Goal: Contribute content: Add original content to the website for others to see

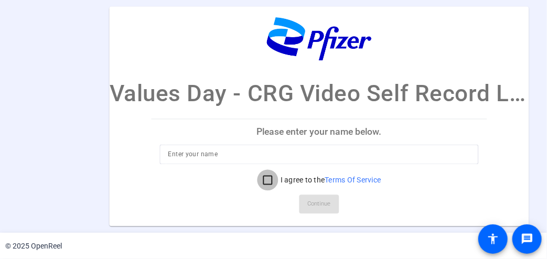
click at [264, 179] on input "I agree to the Terms Of Service" at bounding box center [268, 179] width 21 height 21
checkbox input "true"
click at [233, 155] on input at bounding box center [319, 154] width 302 height 13
type input "[PERSON_NAME]"
click at [320, 204] on span "Continue" at bounding box center [319, 204] width 23 height 16
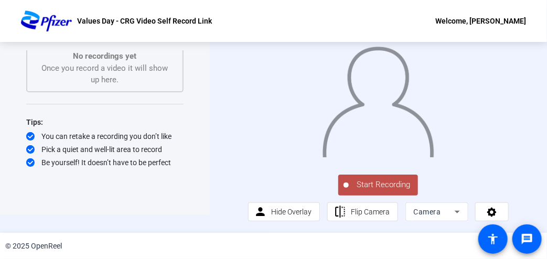
scroll to position [17, 0]
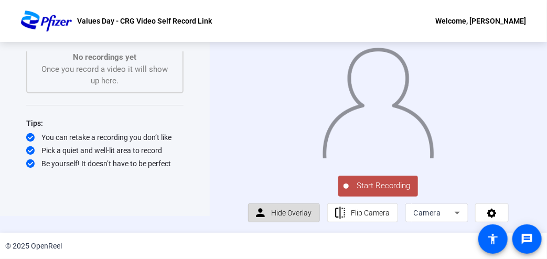
click at [280, 217] on span "Hide Overlay" at bounding box center [291, 213] width 40 height 8
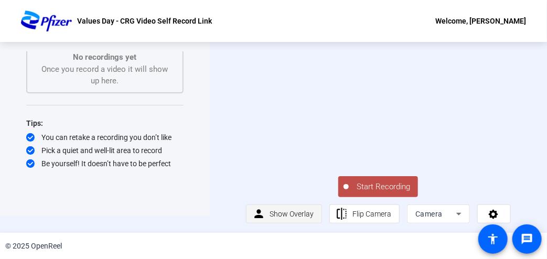
scroll to position [0, 0]
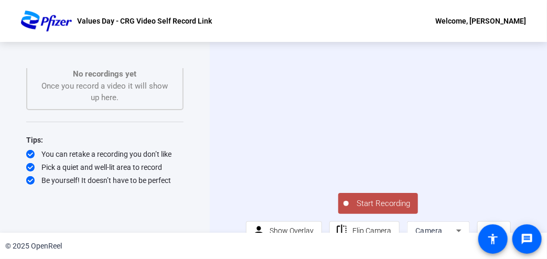
click at [379, 208] on span "Start Recording" at bounding box center [383, 204] width 69 height 12
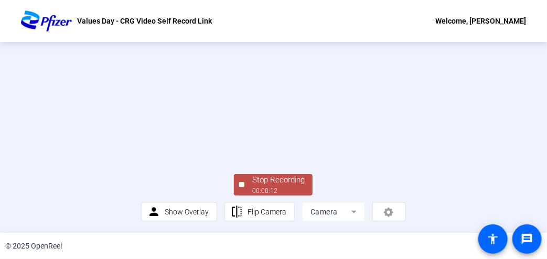
scroll to position [66, 0]
click at [273, 196] on div "00:00:13" at bounding box center [278, 190] width 52 height 9
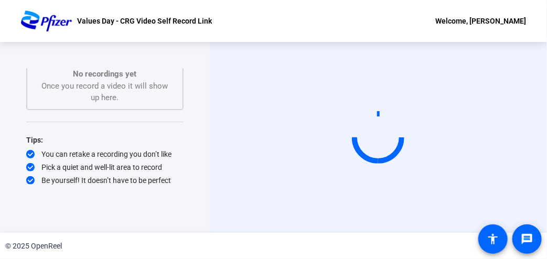
scroll to position [0, 0]
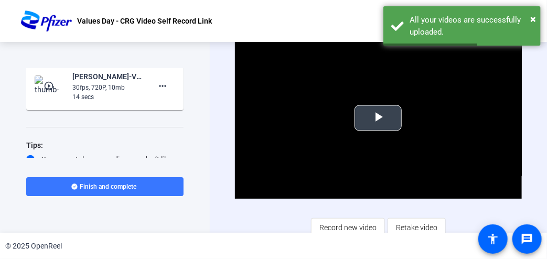
click at [378, 118] on span "Video Player" at bounding box center [378, 118] width 0 height 0
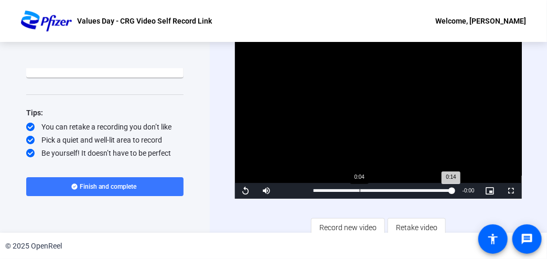
scroll to position [6, 0]
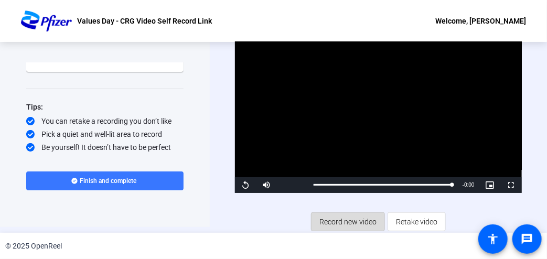
click at [348, 218] on span "Record new video" at bounding box center [347, 222] width 57 height 20
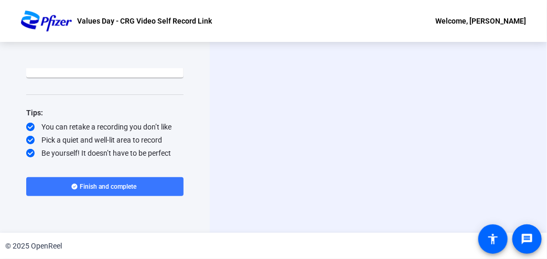
scroll to position [0, 0]
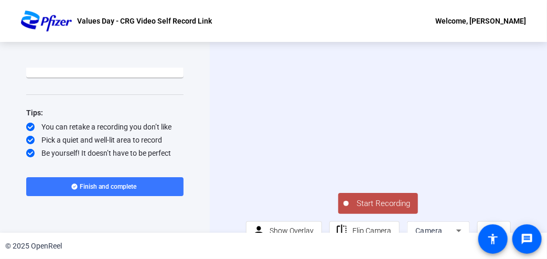
click at [379, 209] on span "Start Recording" at bounding box center [383, 204] width 69 height 12
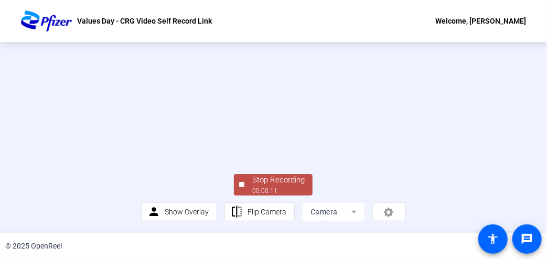
scroll to position [73, 0]
click at [271, 188] on div "00:00:12" at bounding box center [278, 190] width 52 height 9
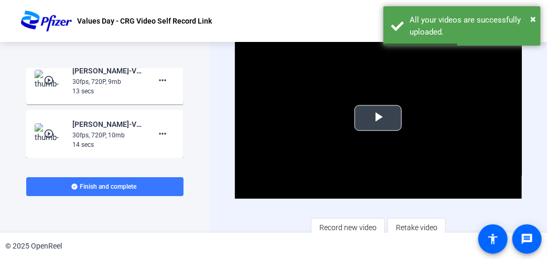
click at [378, 118] on span "Video Player" at bounding box center [378, 118] width 0 height 0
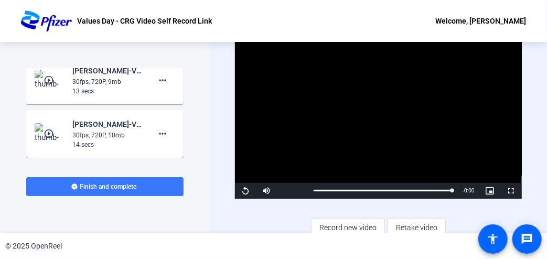
scroll to position [6, 0]
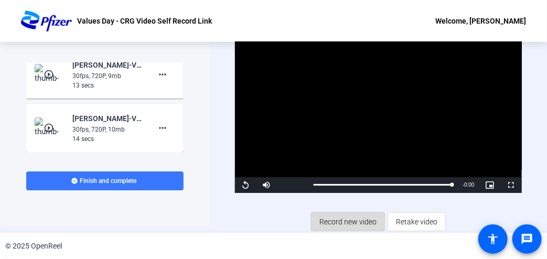
click at [343, 221] on span "Record new video" at bounding box center [347, 222] width 57 height 20
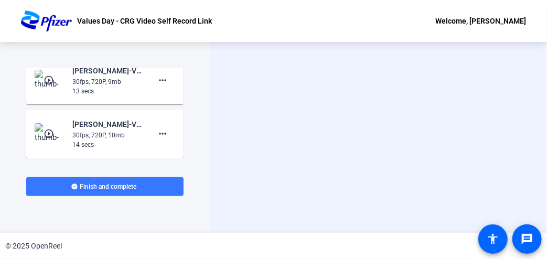
scroll to position [0, 0]
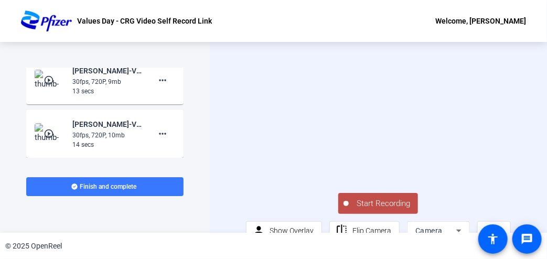
click at [378, 205] on span "Start Recording" at bounding box center [383, 204] width 69 height 12
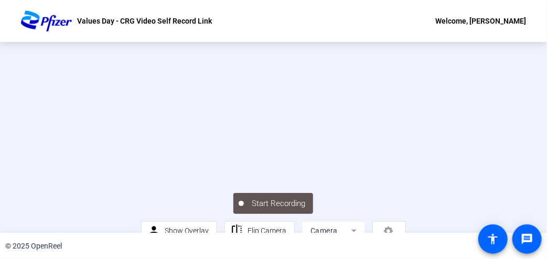
click at [238, 52] on video at bounding box center [273, 109] width 265 height 149
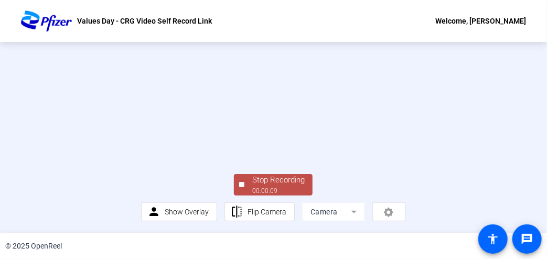
scroll to position [70, 0]
click at [284, 185] on div "Stop Recording" at bounding box center [278, 180] width 52 height 12
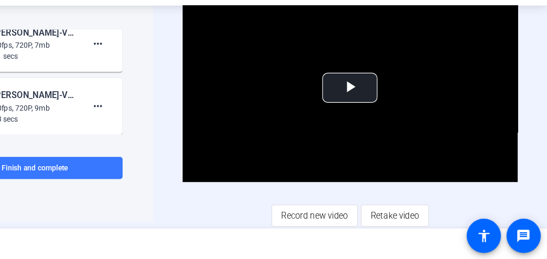
scroll to position [0, 0]
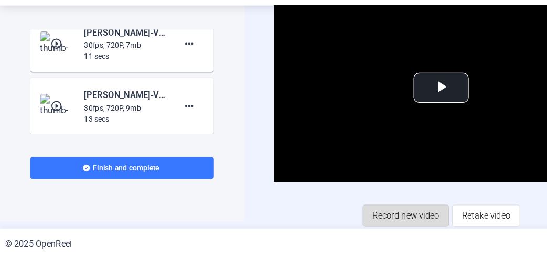
click at [319, 222] on span "Record new video" at bounding box center [347, 222] width 57 height 20
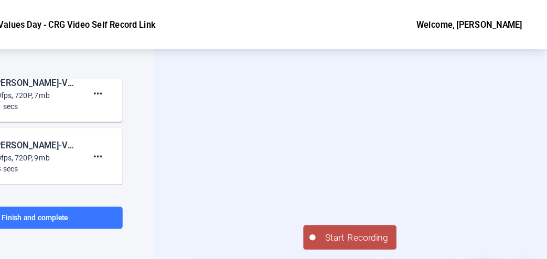
click at [364, 204] on span "Start Recording" at bounding box center [383, 204] width 69 height 12
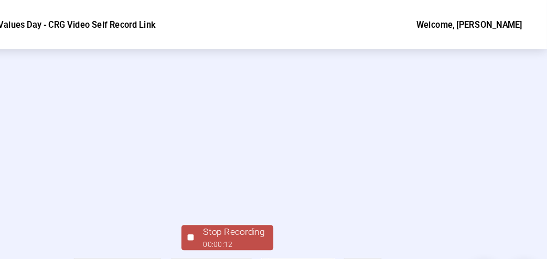
scroll to position [73, 0]
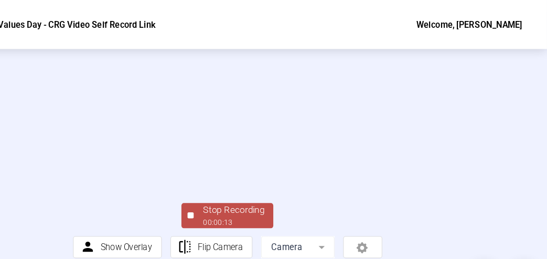
click at [281, 183] on div "Stop Recording" at bounding box center [278, 180] width 52 height 12
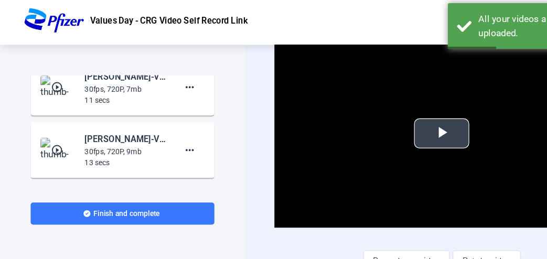
scroll to position [6, 0]
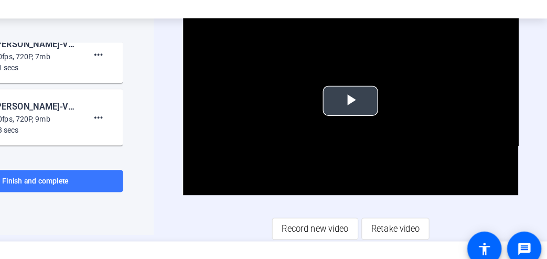
click at [378, 112] on span "Video Player" at bounding box center [378, 112] width 0 height 0
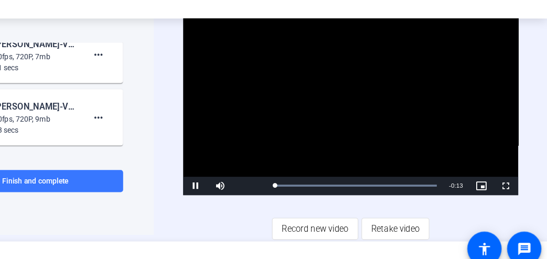
scroll to position [0, 0]
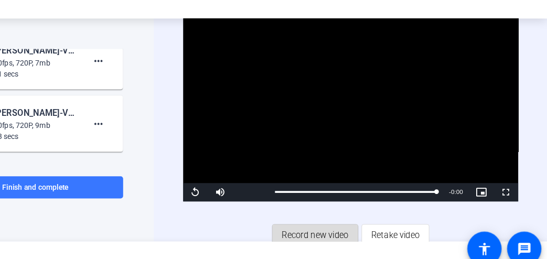
click at [359, 229] on span "Record new video" at bounding box center [347, 228] width 57 height 20
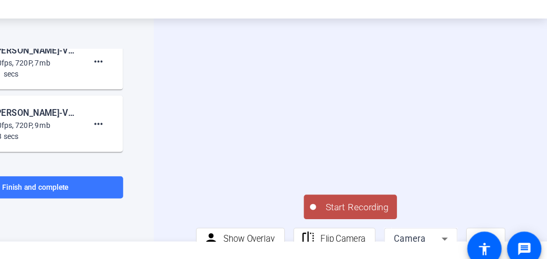
click at [379, 206] on span "Start Recording" at bounding box center [383, 204] width 69 height 12
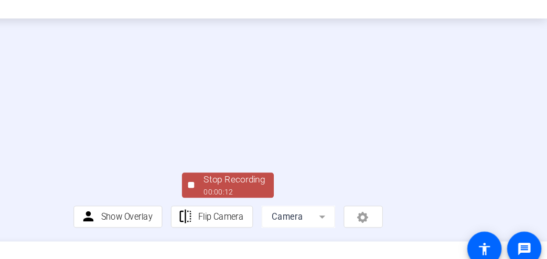
scroll to position [55, 0]
click at [286, 186] on div "Stop Recording" at bounding box center [278, 180] width 52 height 12
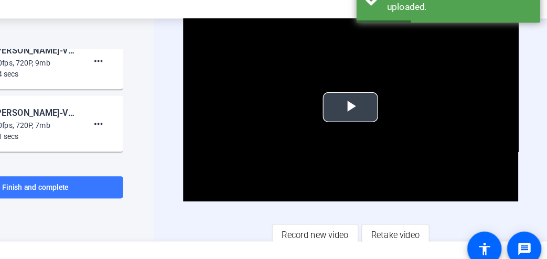
click at [378, 118] on span "Video Player" at bounding box center [378, 118] width 0 height 0
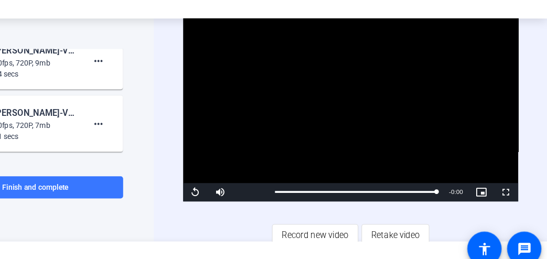
scroll to position [6, 0]
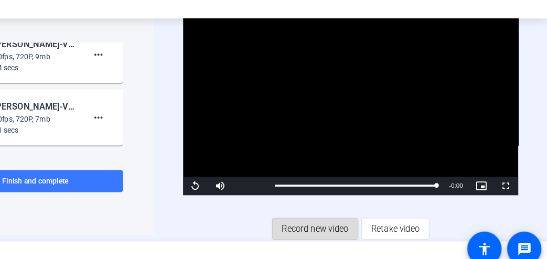
click at [347, 218] on span "Record new video" at bounding box center [347, 222] width 57 height 20
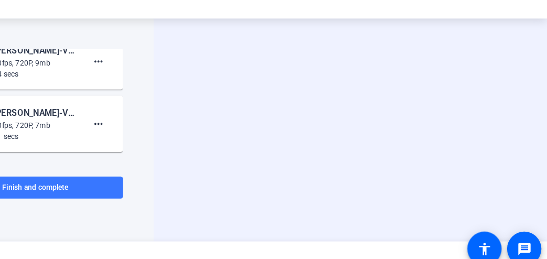
scroll to position [0, 0]
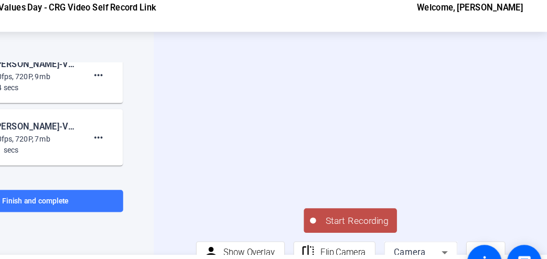
click at [373, 206] on span "Start Recording" at bounding box center [383, 204] width 69 height 12
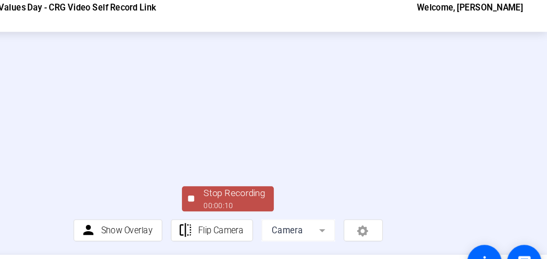
scroll to position [53, 0]
click at [276, 196] on div "00:00:11" at bounding box center [278, 190] width 52 height 9
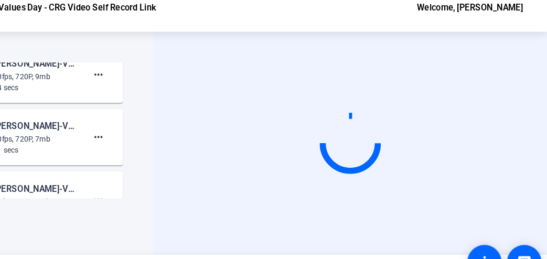
scroll to position [0, 0]
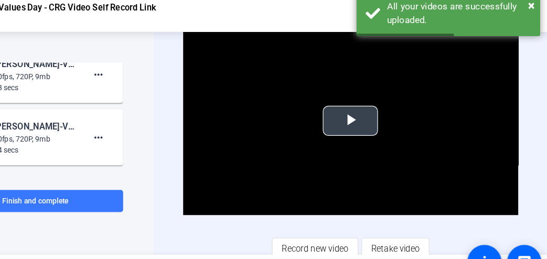
click at [378, 118] on span "Video Player" at bounding box center [378, 118] width 0 height 0
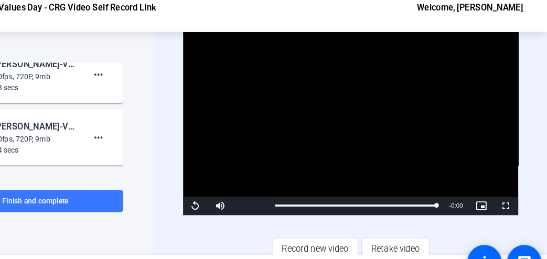
scroll to position [6, 0]
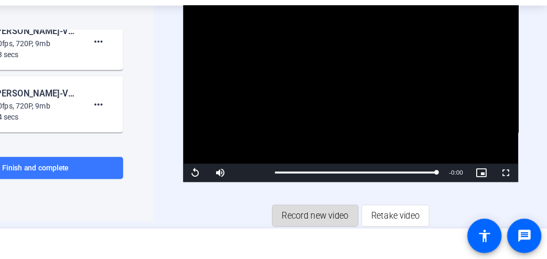
click at [350, 219] on span "Record new video" at bounding box center [347, 222] width 57 height 20
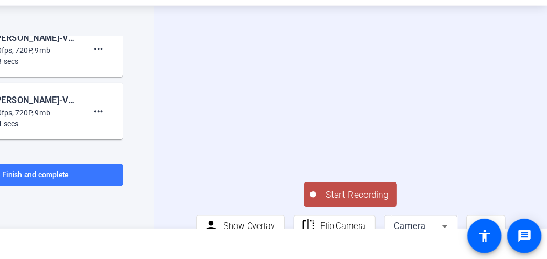
click at [399, 207] on span "Start Recording" at bounding box center [383, 204] width 69 height 12
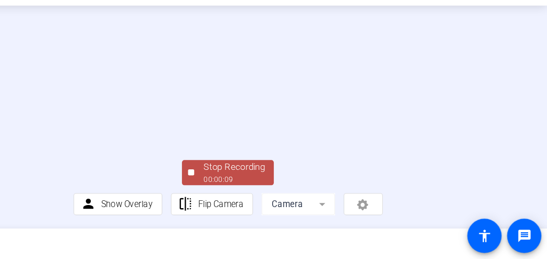
scroll to position [55, 0]
click at [278, 186] on div "Stop Recording" at bounding box center [278, 180] width 52 height 12
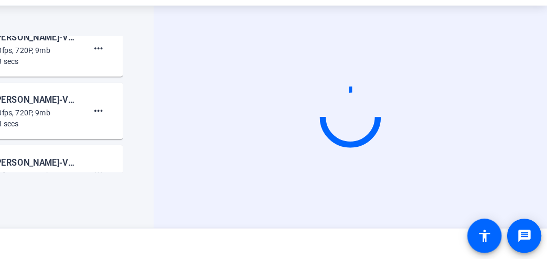
scroll to position [0, 0]
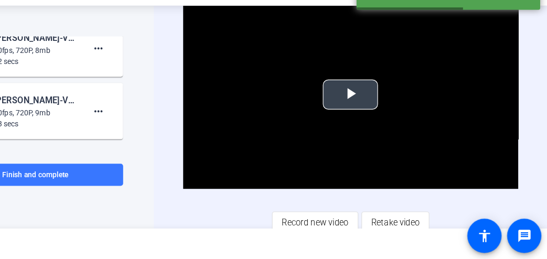
click at [378, 118] on span "Video Player" at bounding box center [378, 118] width 0 height 0
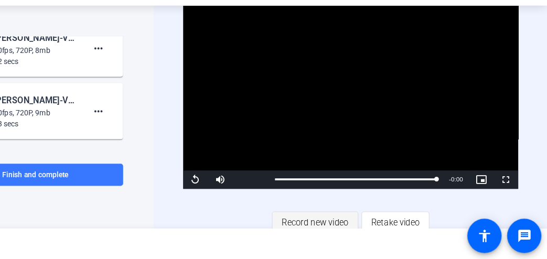
click at [345, 224] on span "Record new video" at bounding box center [347, 228] width 57 height 20
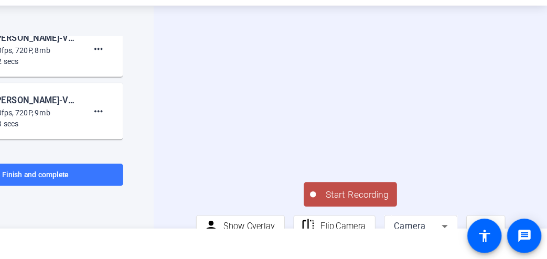
click at [368, 204] on span "Start Recording" at bounding box center [383, 204] width 69 height 12
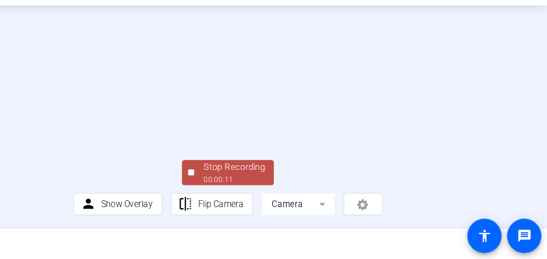
scroll to position [52, 0]
click at [269, 196] on div "00:00:12" at bounding box center [278, 190] width 52 height 9
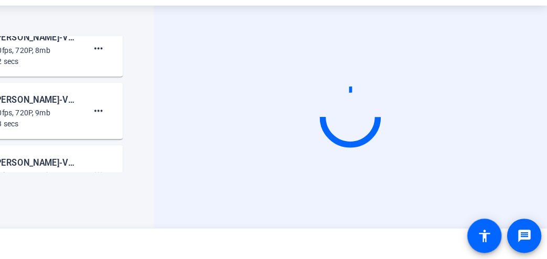
scroll to position [0, 0]
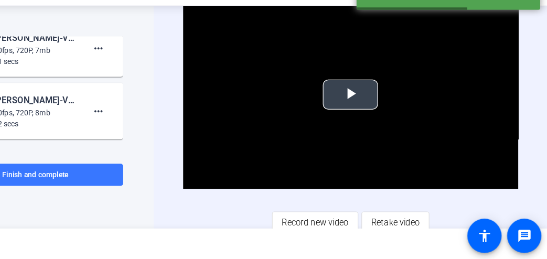
click at [378, 118] on span "Video Player" at bounding box center [378, 118] width 0 height 0
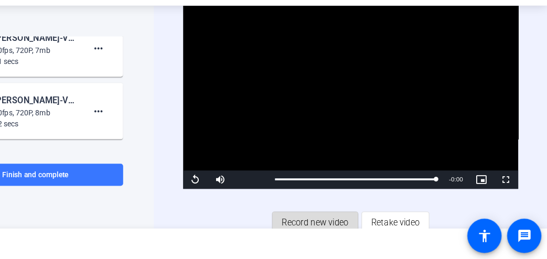
click at [346, 226] on span "Record new video" at bounding box center [347, 228] width 57 height 20
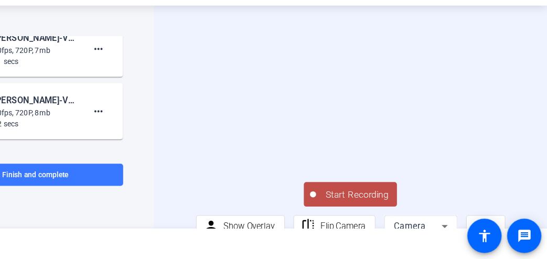
click at [368, 210] on span "Start Recording" at bounding box center [383, 204] width 69 height 12
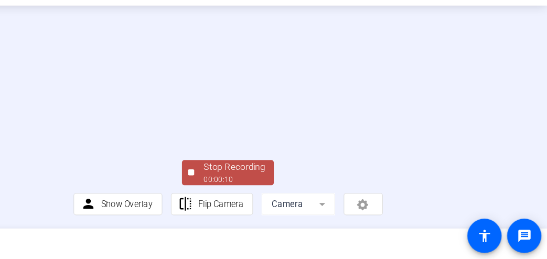
scroll to position [39, 0]
click at [283, 186] on div "Stop Recording" at bounding box center [278, 180] width 52 height 12
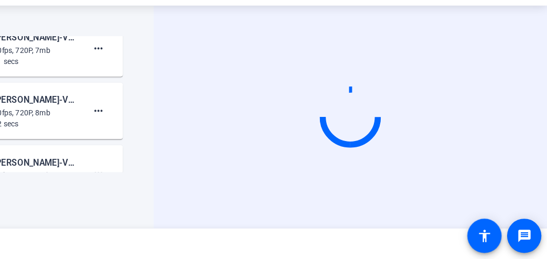
scroll to position [0, 0]
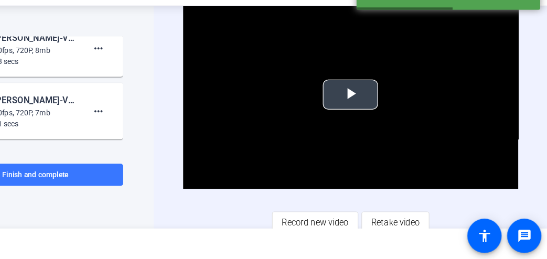
click at [378, 118] on span "Video Player" at bounding box center [378, 118] width 0 height 0
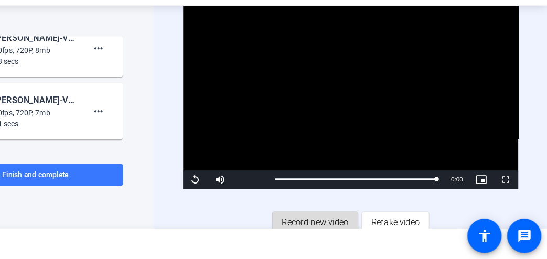
click at [347, 223] on span "Record new video" at bounding box center [347, 228] width 57 height 20
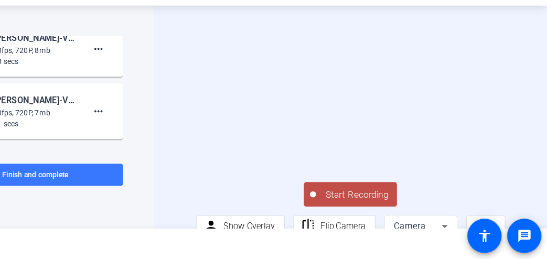
click at [251, 250] on div "© 2025 OpenReel" at bounding box center [273, 246] width 547 height 26
click at [369, 66] on video at bounding box center [378, 109] width 265 height 149
click at [362, 52] on video at bounding box center [378, 109] width 265 height 149
click at [373, 210] on span "Start Recording" at bounding box center [383, 204] width 69 height 12
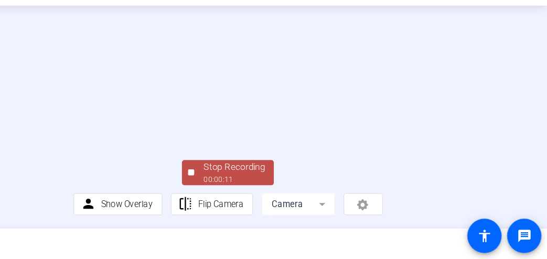
scroll to position [73, 0]
click at [264, 189] on div "00:00:12" at bounding box center [278, 190] width 52 height 9
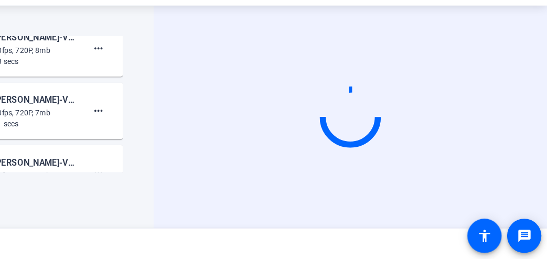
scroll to position [0, 0]
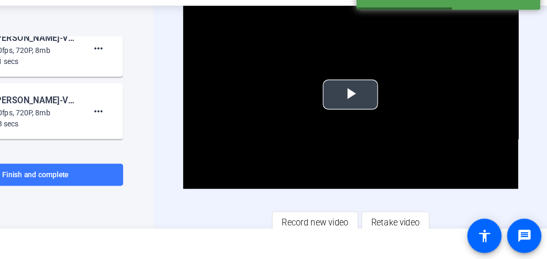
click at [378, 118] on span "Video Player" at bounding box center [378, 118] width 0 height 0
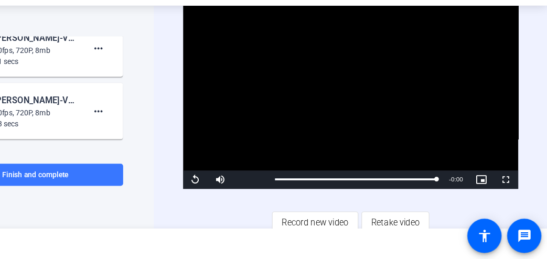
scroll to position [6, 0]
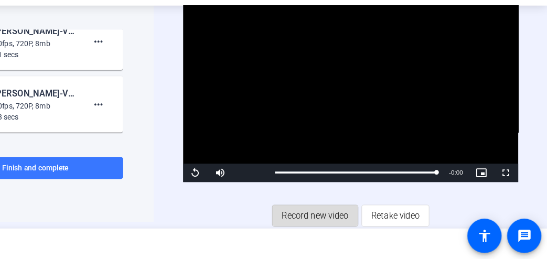
click at [347, 224] on span "Record new video" at bounding box center [347, 222] width 57 height 20
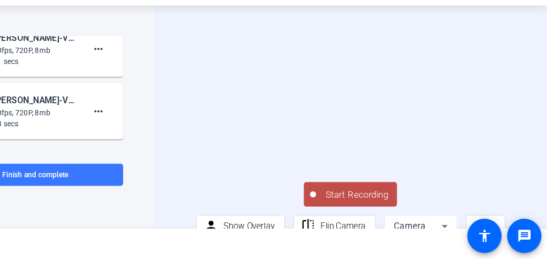
scroll to position [5, 0]
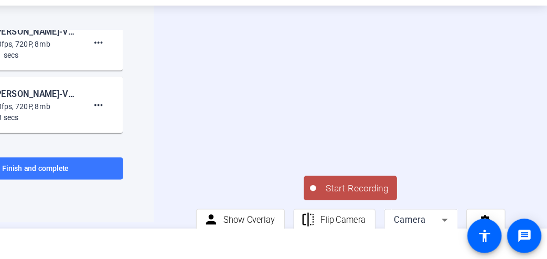
click at [362, 201] on span "Start Recording" at bounding box center [383, 199] width 69 height 12
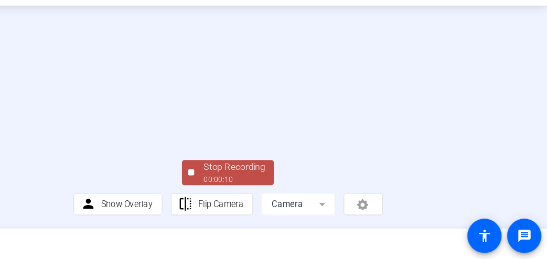
scroll to position [60, 0]
click at [281, 186] on div "Stop Recording" at bounding box center [278, 180] width 52 height 12
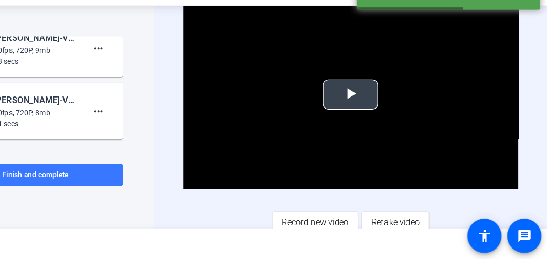
click at [378, 118] on span "Video Player" at bounding box center [378, 118] width 0 height 0
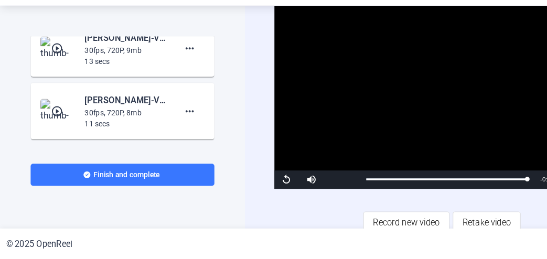
scroll to position [6, 0]
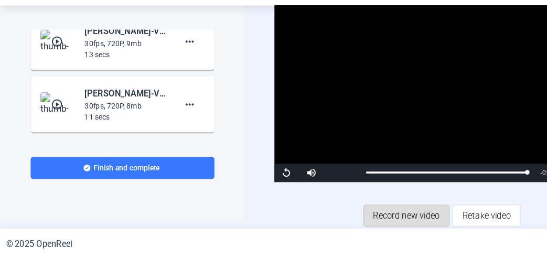
click at [332, 216] on span "Record new video" at bounding box center [347, 222] width 57 height 20
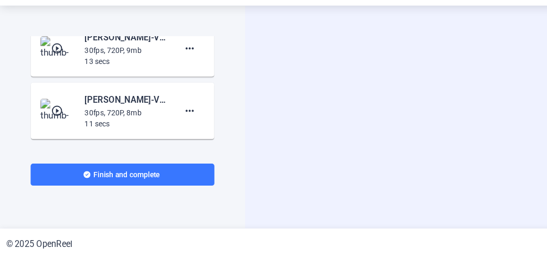
scroll to position [0, 0]
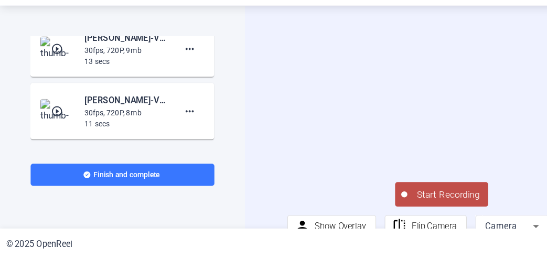
click at [371, 204] on span "Start Recording" at bounding box center [383, 204] width 69 height 12
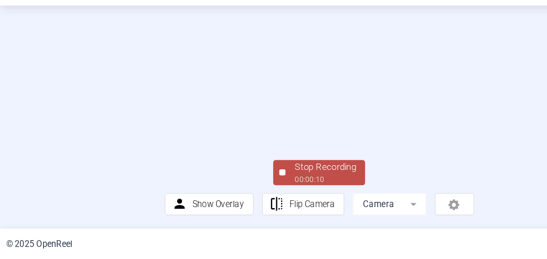
scroll to position [47, 0]
click at [259, 196] on div "00:00:11" at bounding box center [278, 190] width 52 height 9
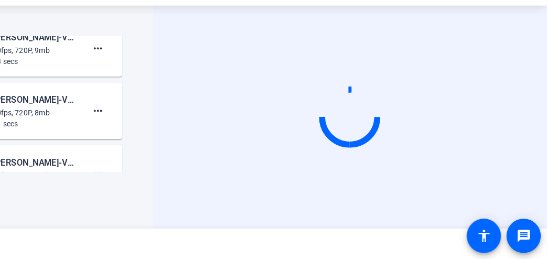
scroll to position [0, 0]
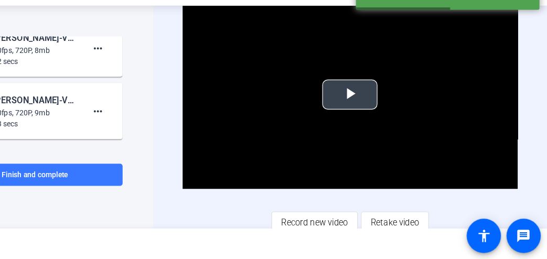
click at [378, 118] on span "Video Player" at bounding box center [378, 118] width 0 height 0
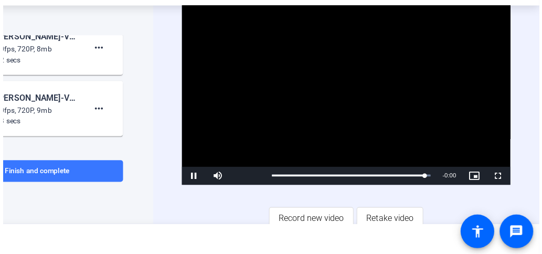
scroll to position [6, 0]
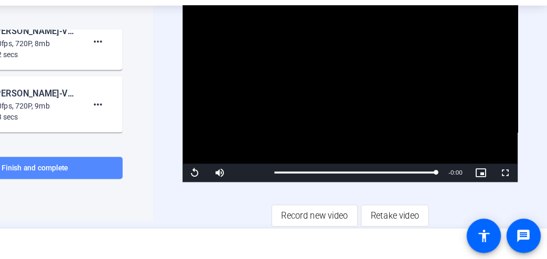
click at [108, 180] on span "Finish and complete" at bounding box center [108, 181] width 57 height 8
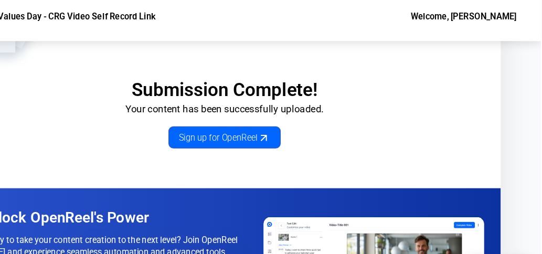
scroll to position [3, 0]
